Goal: Use online tool/utility: Utilize a website feature to perform a specific function

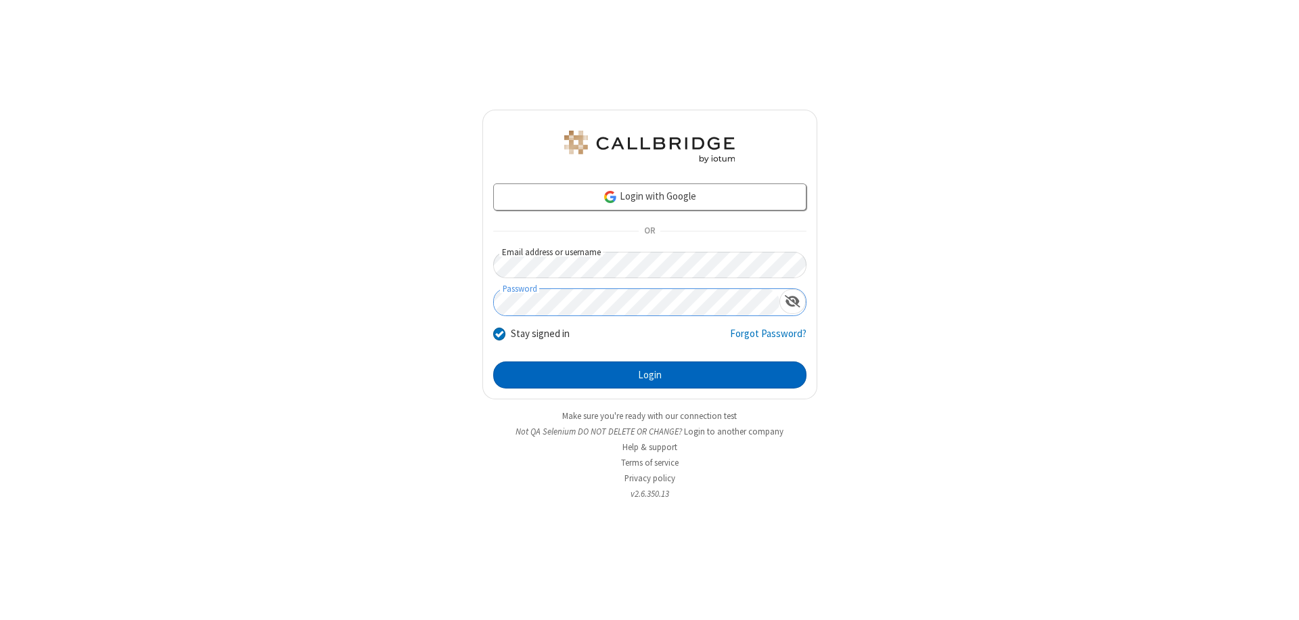
click at [650, 375] on button "Login" at bounding box center [649, 374] width 313 height 27
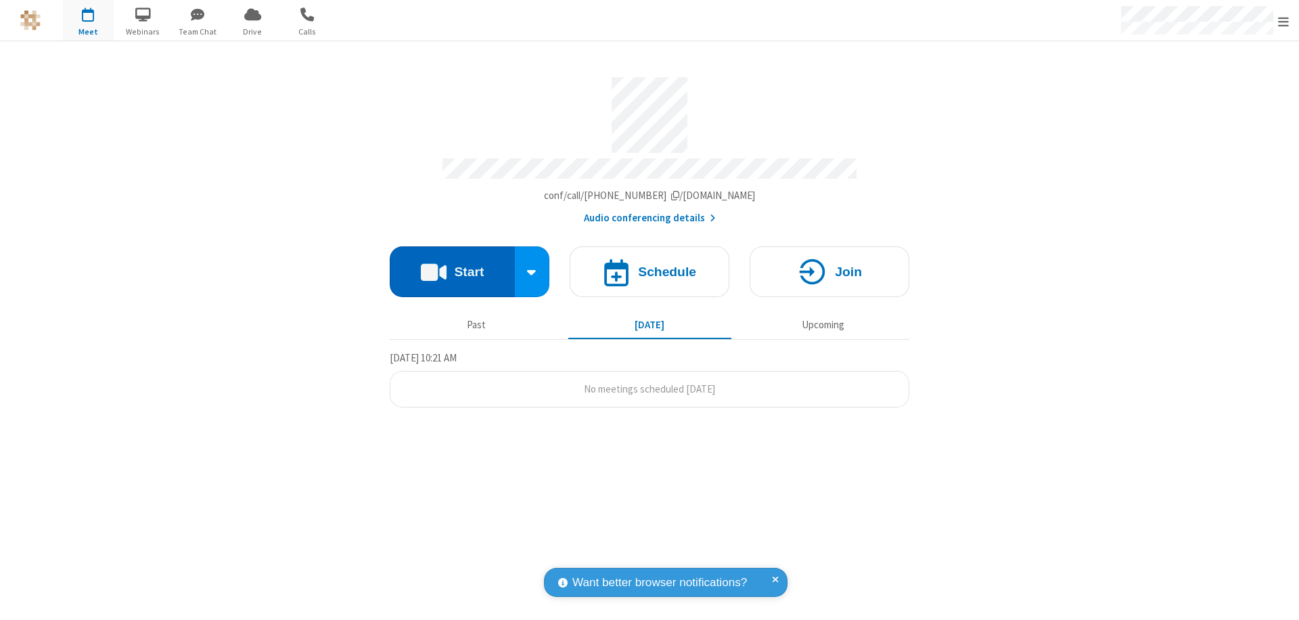
click at [452, 265] on button "Start" at bounding box center [452, 271] width 125 height 51
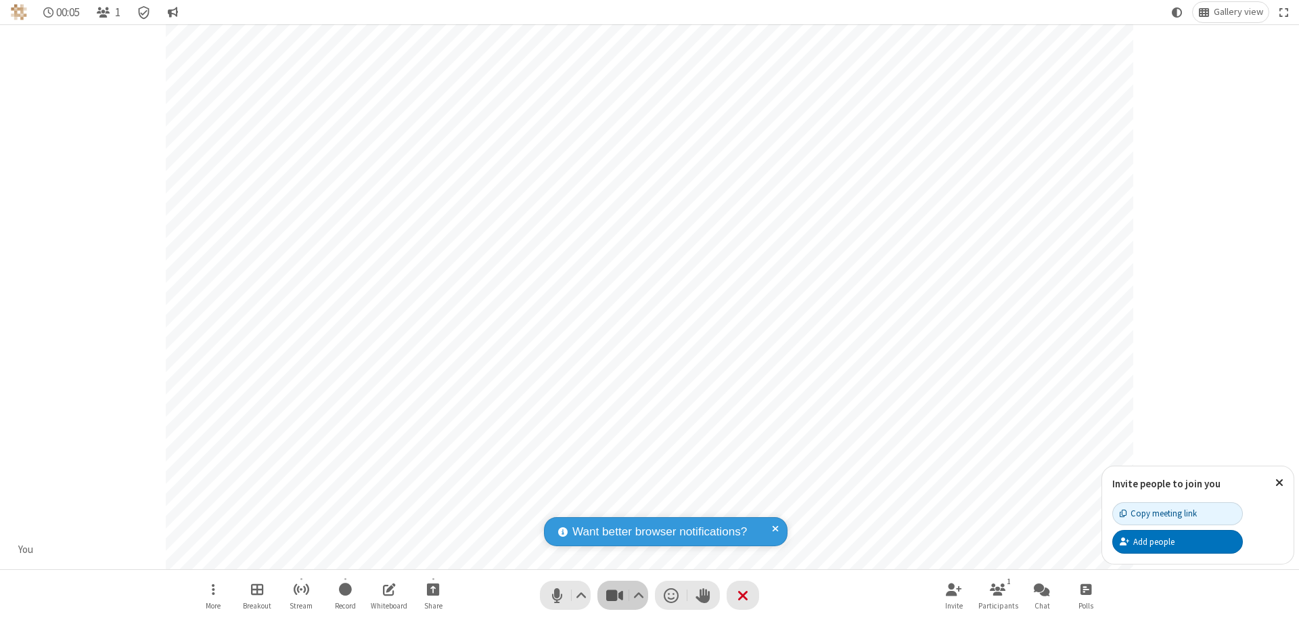
click at [614, 595] on span "Stop video (⌘+Shift+V)" at bounding box center [614, 595] width 20 height 20
click at [614, 595] on span "Start video (⌘+Shift+V)" at bounding box center [614, 595] width 20 height 20
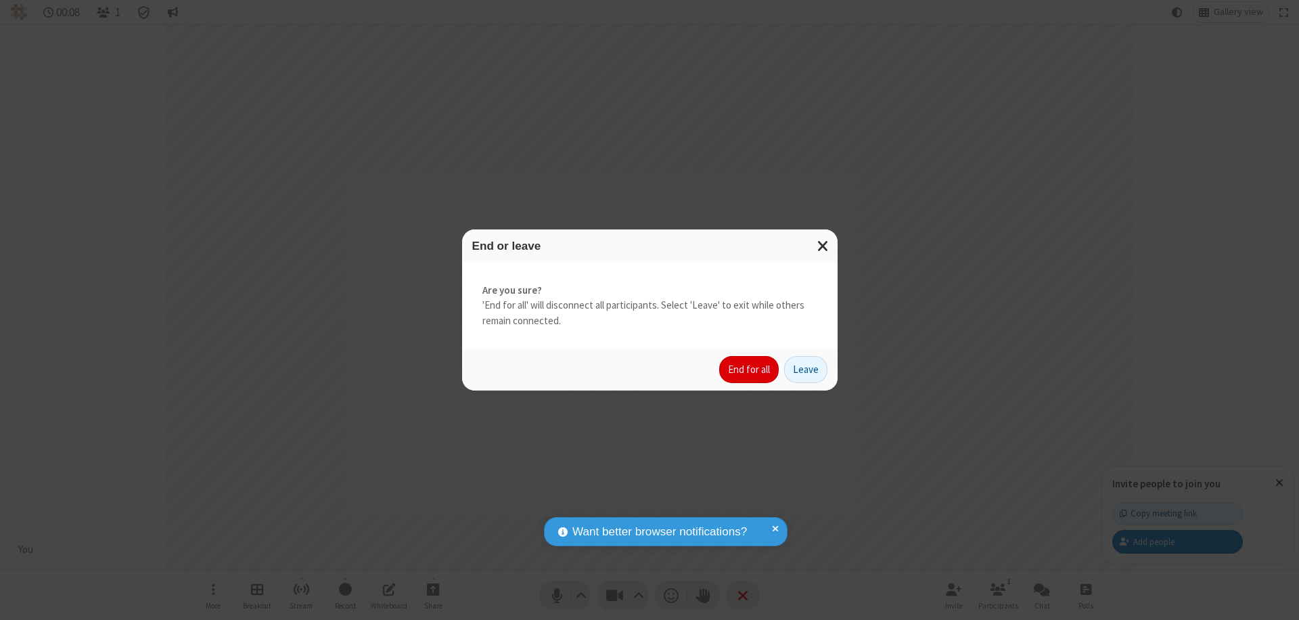
click at [750, 370] on button "End for all" at bounding box center [749, 369] width 60 height 27
